Goal: Information Seeking & Learning: Find contact information

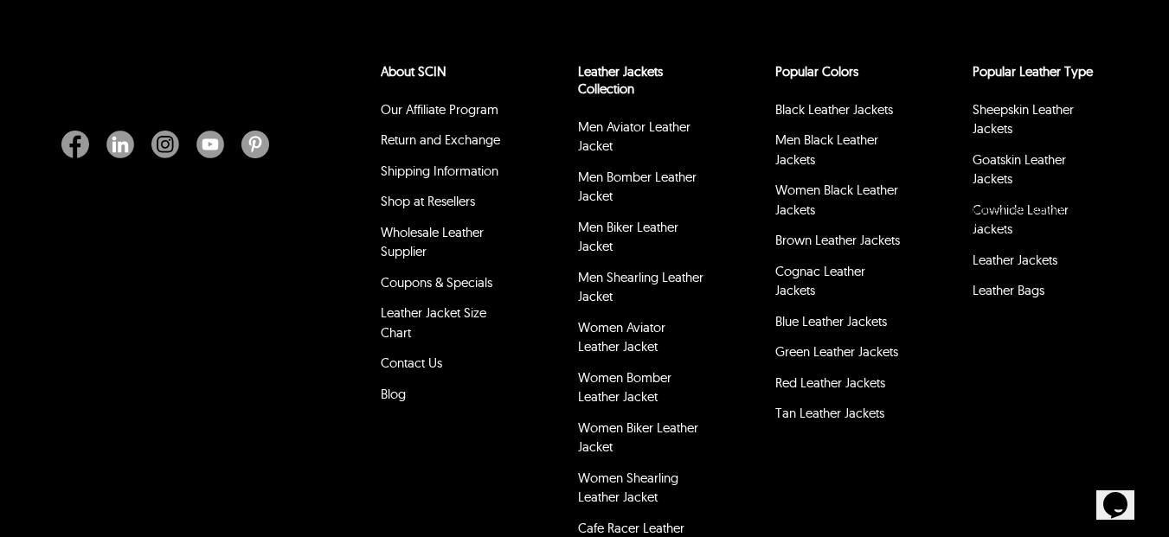
click at [254, 288] on div "About SCIN Our Affiliate Program Return and Exchange Shipping Information Shop …" at bounding box center [584, 320] width 1169 height 644
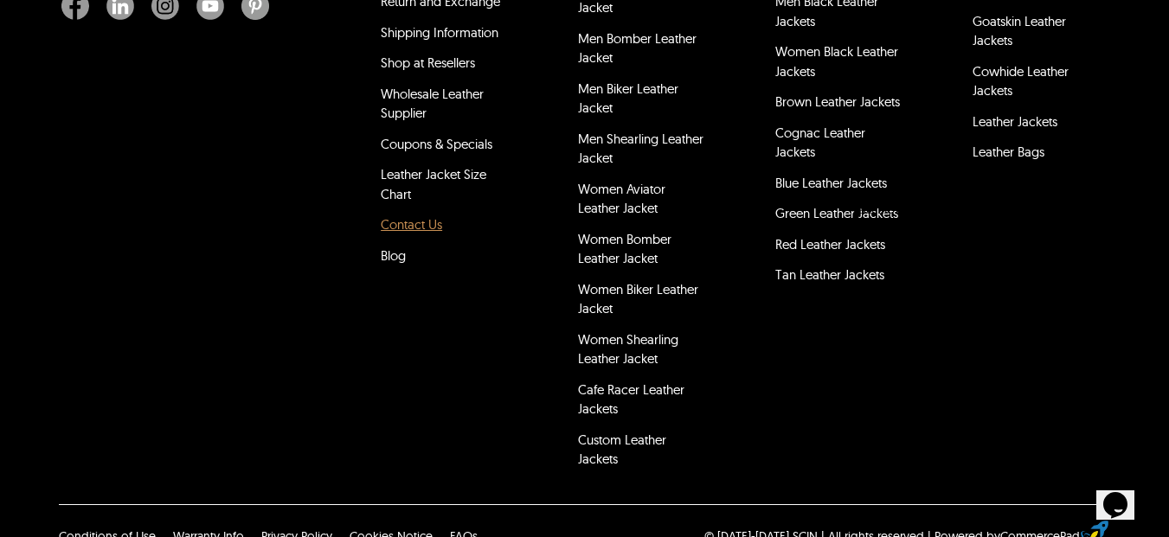
click at [406, 216] on link "Contact Us" at bounding box center [411, 224] width 61 height 16
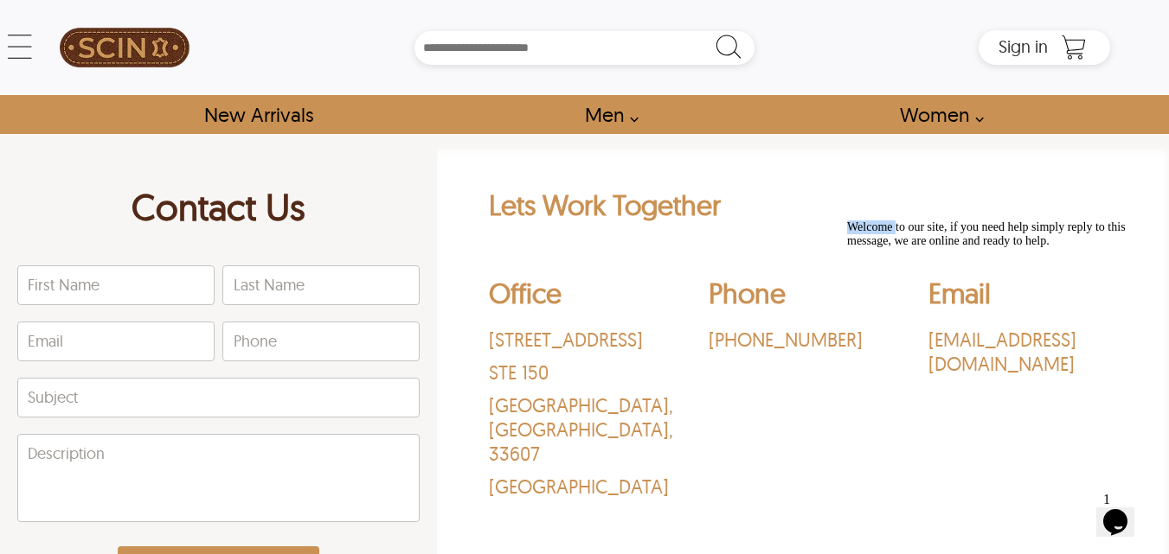
drag, startPoint x: 926, startPoint y: 343, endPoint x: 965, endPoint y: 357, distance: 41.3
click at [965, 248] on div "Welcome to our site, if you need help simply reply to this message, we are onli…" at bounding box center [1002, 235] width 311 height 28
click at [989, 248] on div "Welcome to our site, if you need help simply reply to this message, we are onli…" at bounding box center [1002, 235] width 311 height 28
drag, startPoint x: 963, startPoint y: 367, endPoint x: 933, endPoint y: 303, distance: 70.4
click at [933, 248] on div "Welcome to our site, if you need help simply reply to this message, we are onli…" at bounding box center [1002, 235] width 311 height 28
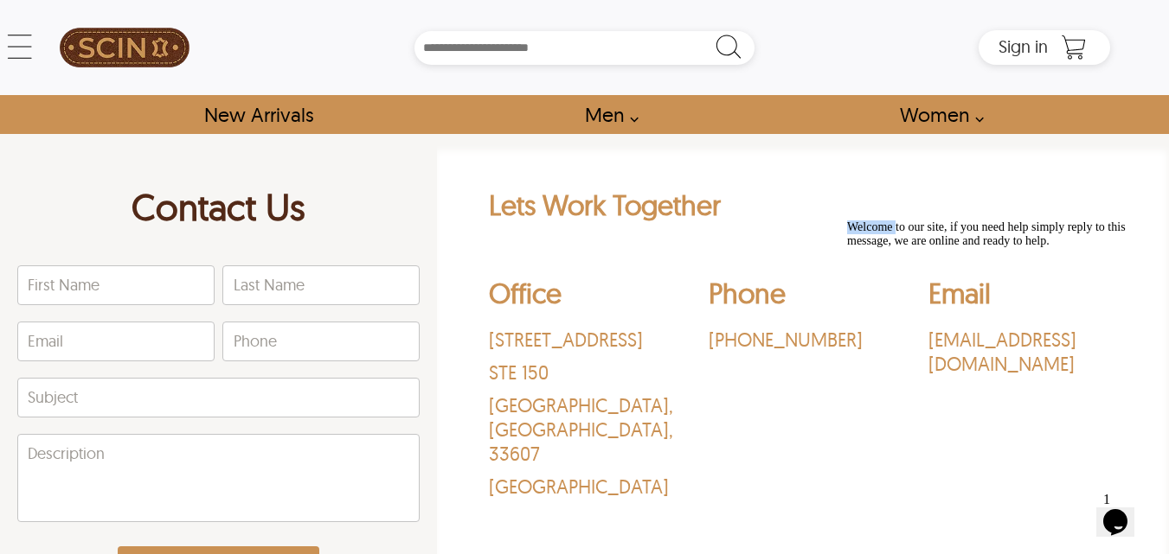
click at [876, 248] on div "Welcome to our site, if you need help simply reply to this message, we are onli…" at bounding box center [1002, 235] width 311 height 28
drag, startPoint x: 933, startPoint y: 342, endPoint x: 969, endPoint y: 333, distance: 37.3
click at [969, 248] on div "Welcome to our site, if you need help simply reply to this message, we are onli…" at bounding box center [1002, 235] width 311 height 28
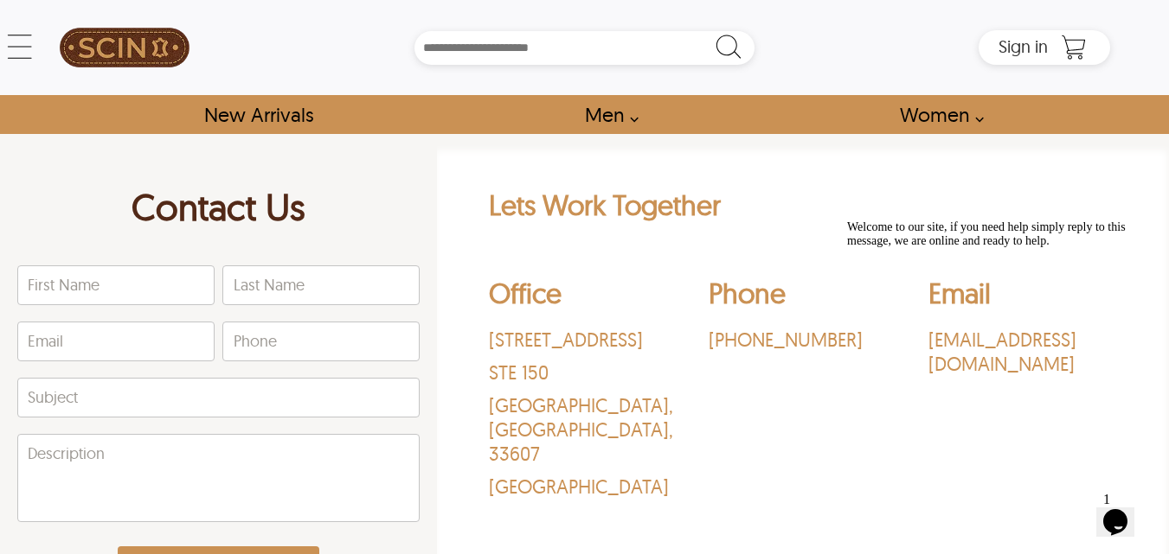
click at [969, 248] on div "Welcome to our site, if you need help simply reply to this message, we are onli…" at bounding box center [1002, 235] width 311 height 28
drag, startPoint x: 969, startPoint y: 333, endPoint x: 1068, endPoint y: 290, distance: 108.5
click at [1068, 248] on div "Welcome to our site, if you need help simply reply to this message, we are onli…" at bounding box center [1002, 235] width 311 height 28
click at [847, 221] on icon "Chat attention grabber" at bounding box center [847, 221] width 0 height 0
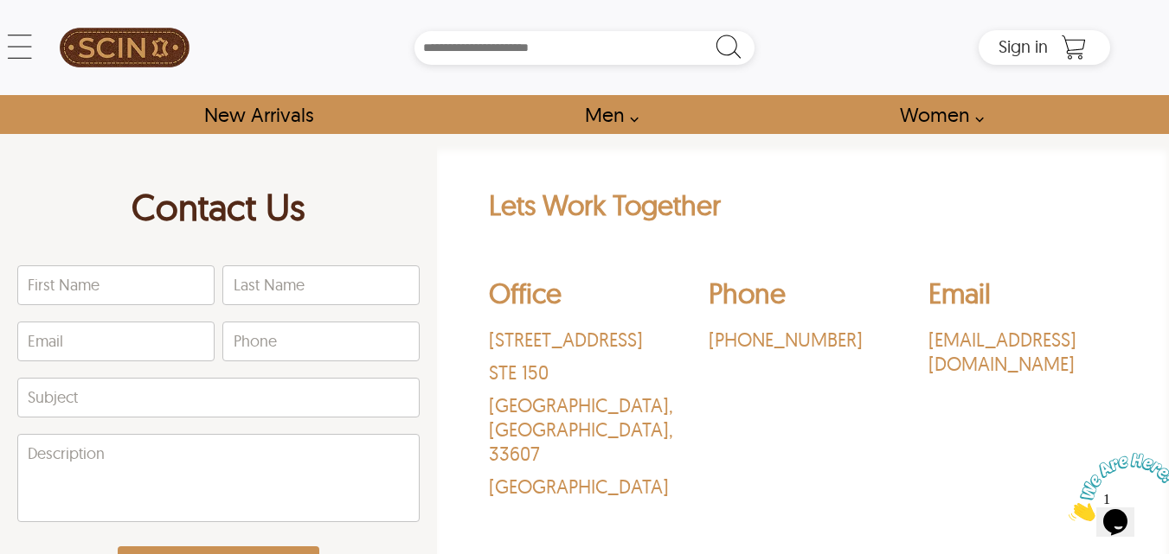
drag, startPoint x: 934, startPoint y: 337, endPoint x: 989, endPoint y: 353, distance: 56.7
click at [989, 353] on p "[EMAIL_ADDRESS][DOMAIN_NAME]" at bounding box center [1022, 352] width 189 height 48
